Goal: Task Accomplishment & Management: Complete application form

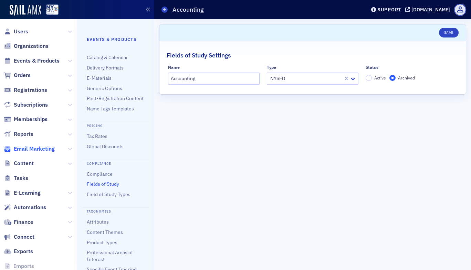
click at [45, 146] on span "Email Marketing" at bounding box center [34, 149] width 41 height 8
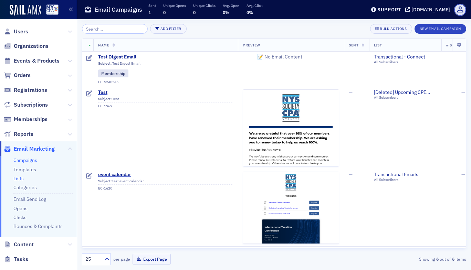
click at [18, 178] on link "Lists" at bounding box center [18, 179] width 10 height 6
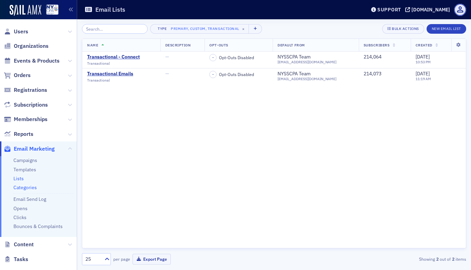
click at [30, 188] on link "Categories" at bounding box center [24, 187] width 23 height 6
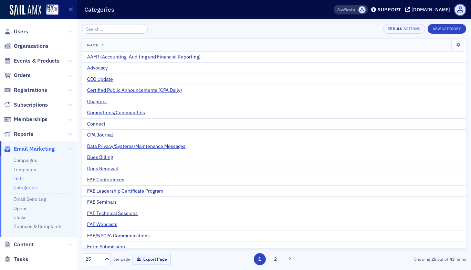
click at [21, 179] on link "Lists" at bounding box center [18, 179] width 10 height 6
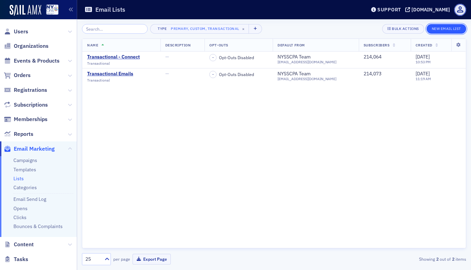
click at [461, 28] on button "New Email List" at bounding box center [446, 29] width 40 height 10
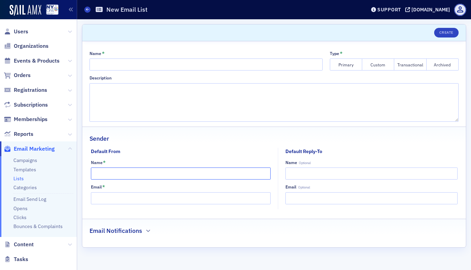
click at [219, 178] on input "Name *" at bounding box center [181, 174] width 180 height 12
click at [86, 10] on icon at bounding box center [87, 9] width 3 height 3
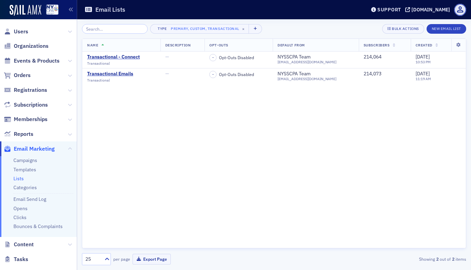
type input "S"
type input "\"
click at [242, 166] on div "Name Description Opt-Outs Default From Subscribers Created Transactional - Conn…" at bounding box center [274, 144] width 384 height 210
click at [445, 28] on button "New Email List" at bounding box center [446, 29] width 40 height 10
